Goal: Check status: Check status

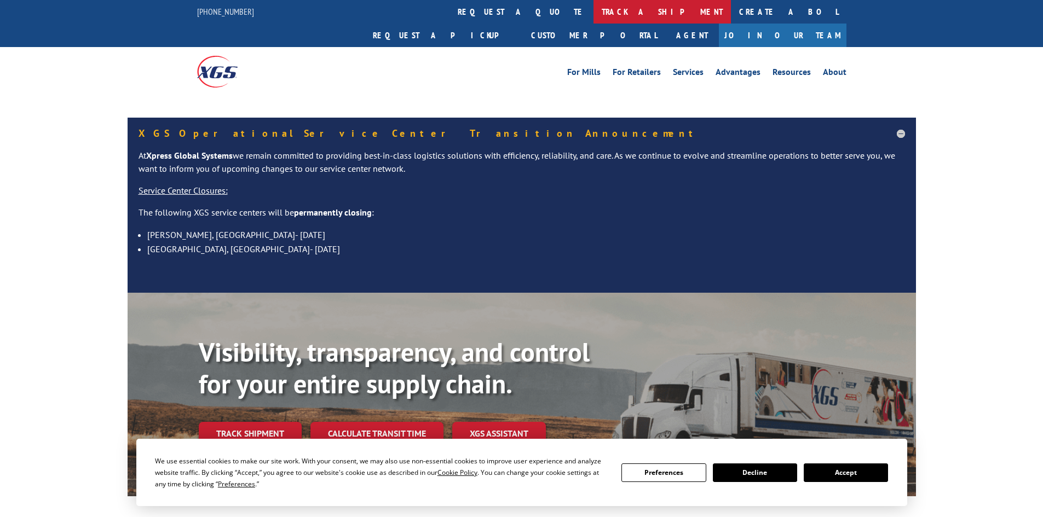
click at [593, 4] on link "track a shipment" at bounding box center [661, 12] width 137 height 24
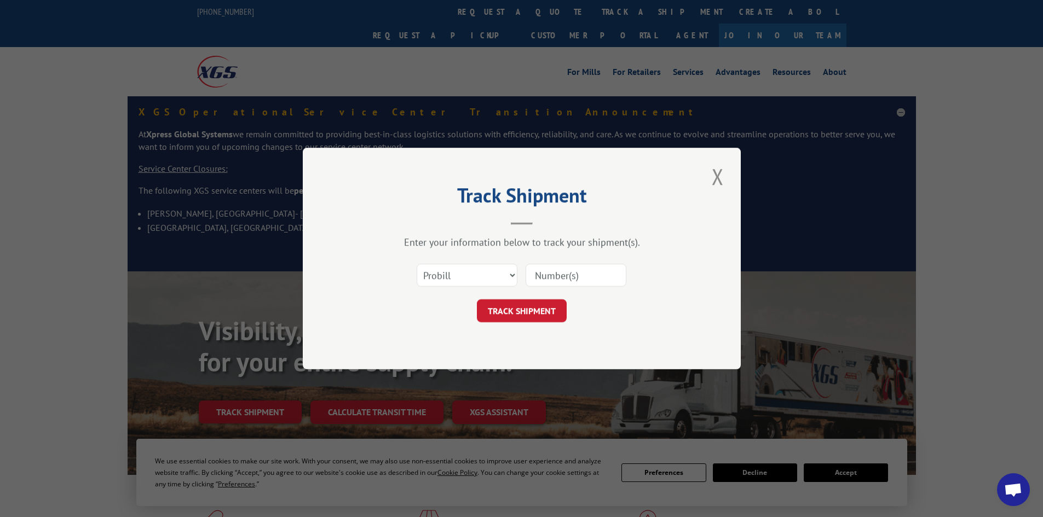
click at [564, 274] on input at bounding box center [575, 275] width 101 height 23
paste input "5960317"
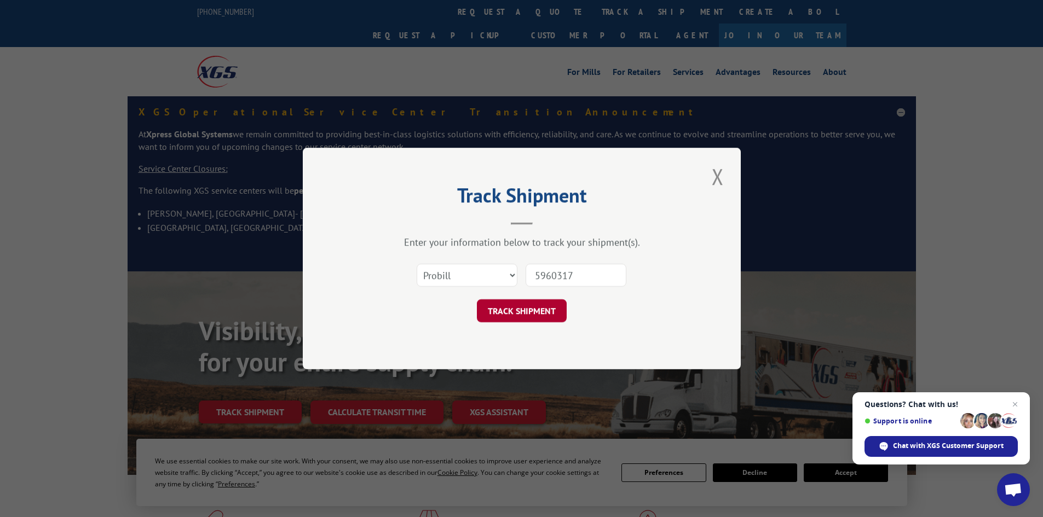
type input "5960317"
click at [530, 306] on button "TRACK SHIPMENT" at bounding box center [522, 310] width 90 height 23
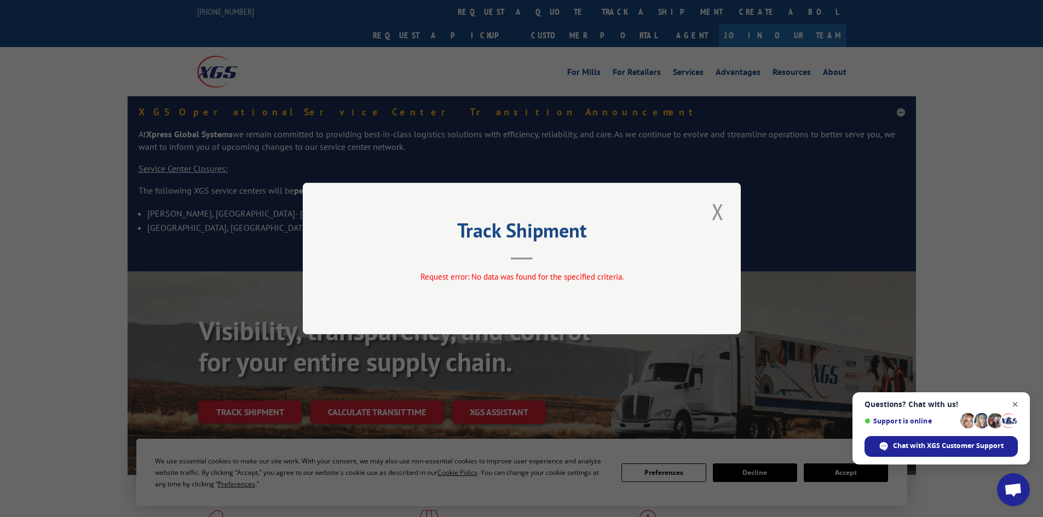
click at [1018, 401] on span "Open chat" at bounding box center [1015, 405] width 14 height 14
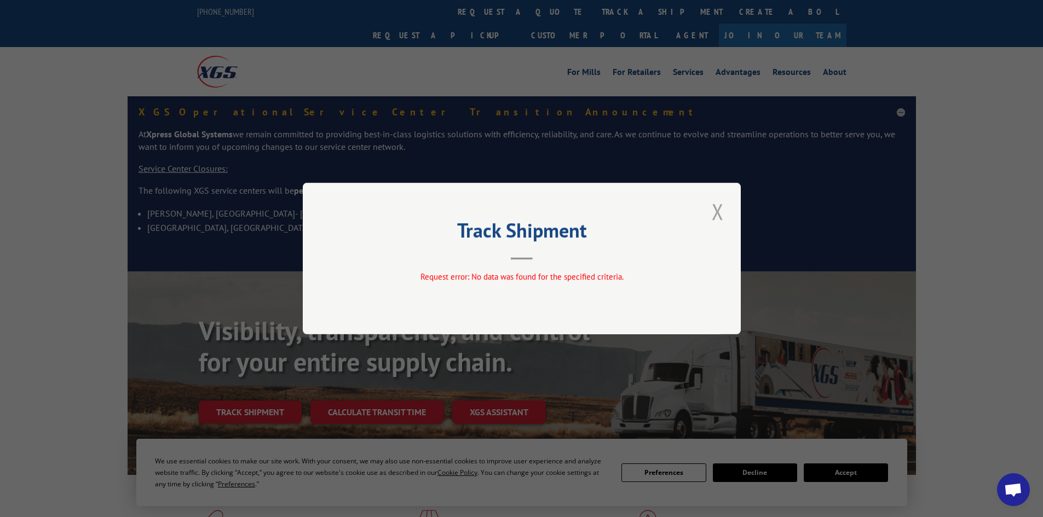
click at [710, 204] on button "Close modal" at bounding box center [717, 212] width 19 height 30
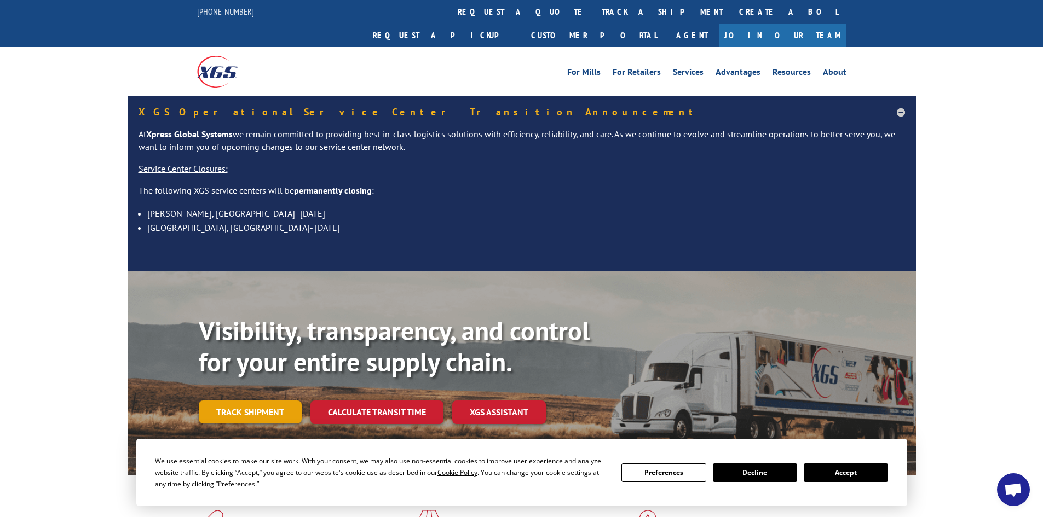
click at [254, 401] on link "Track shipment" at bounding box center [250, 412] width 103 height 23
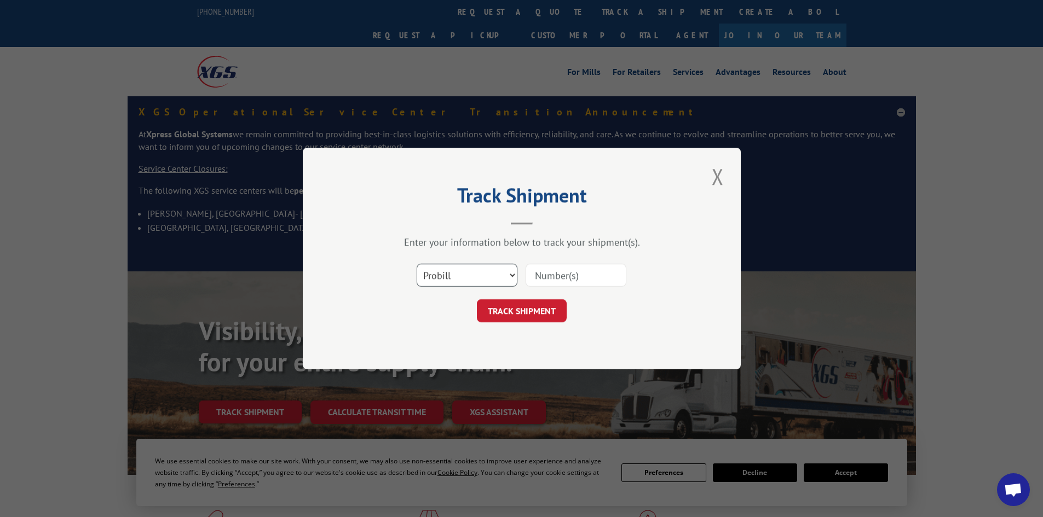
click at [430, 280] on select "Select category... Probill BOL PO" at bounding box center [467, 275] width 101 height 23
select select "bol"
click at [417, 264] on select "Select category... Probill BOL PO" at bounding box center [467, 275] width 101 height 23
click at [583, 276] on input at bounding box center [575, 275] width 101 height 23
paste input "5960317"
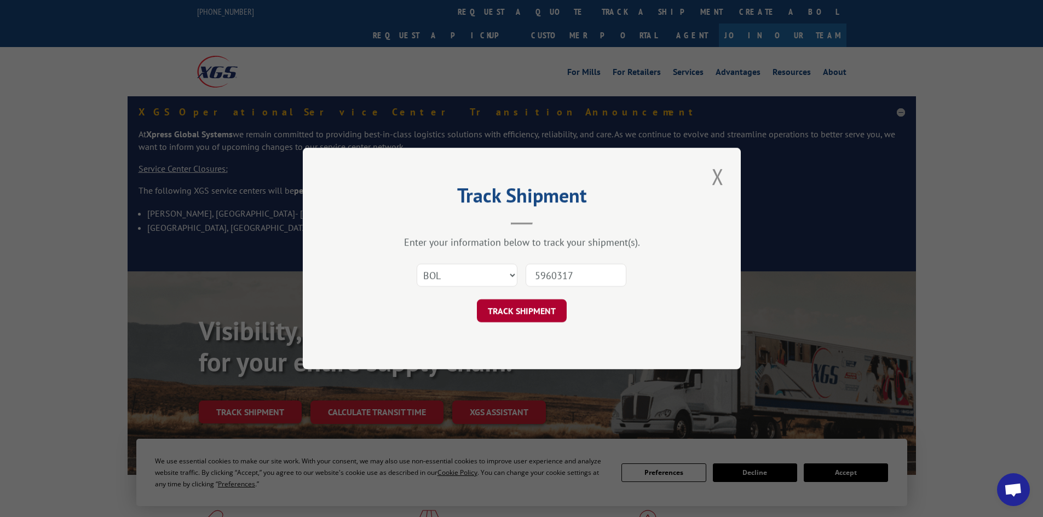
type input "5960317"
drag, startPoint x: 524, startPoint y: 309, endPoint x: 518, endPoint y: 300, distance: 11.1
click at [522, 309] on button "TRACK SHIPMENT" at bounding box center [522, 310] width 90 height 23
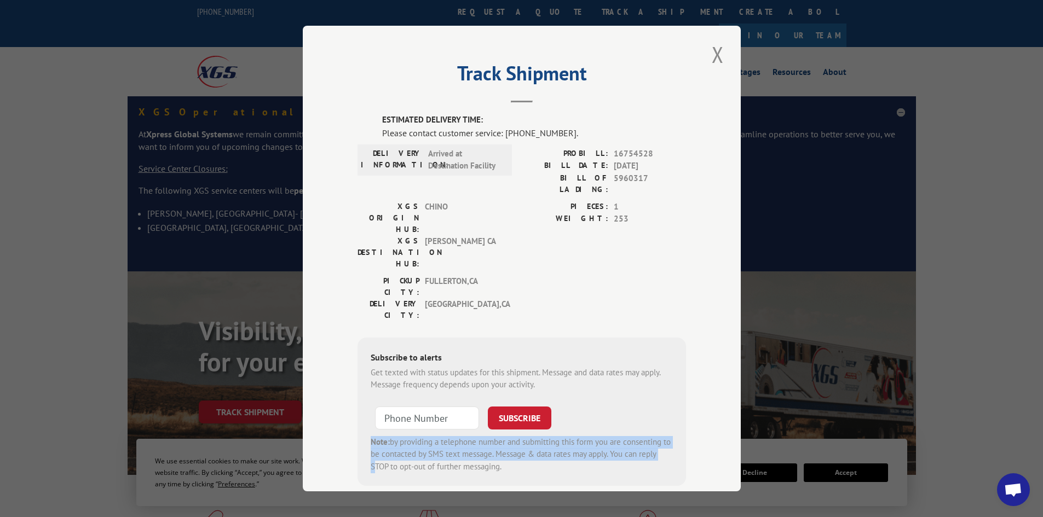
drag, startPoint x: 188, startPoint y: 506, endPoint x: 260, endPoint y: 543, distance: 81.3
